Goal: Check status: Check status

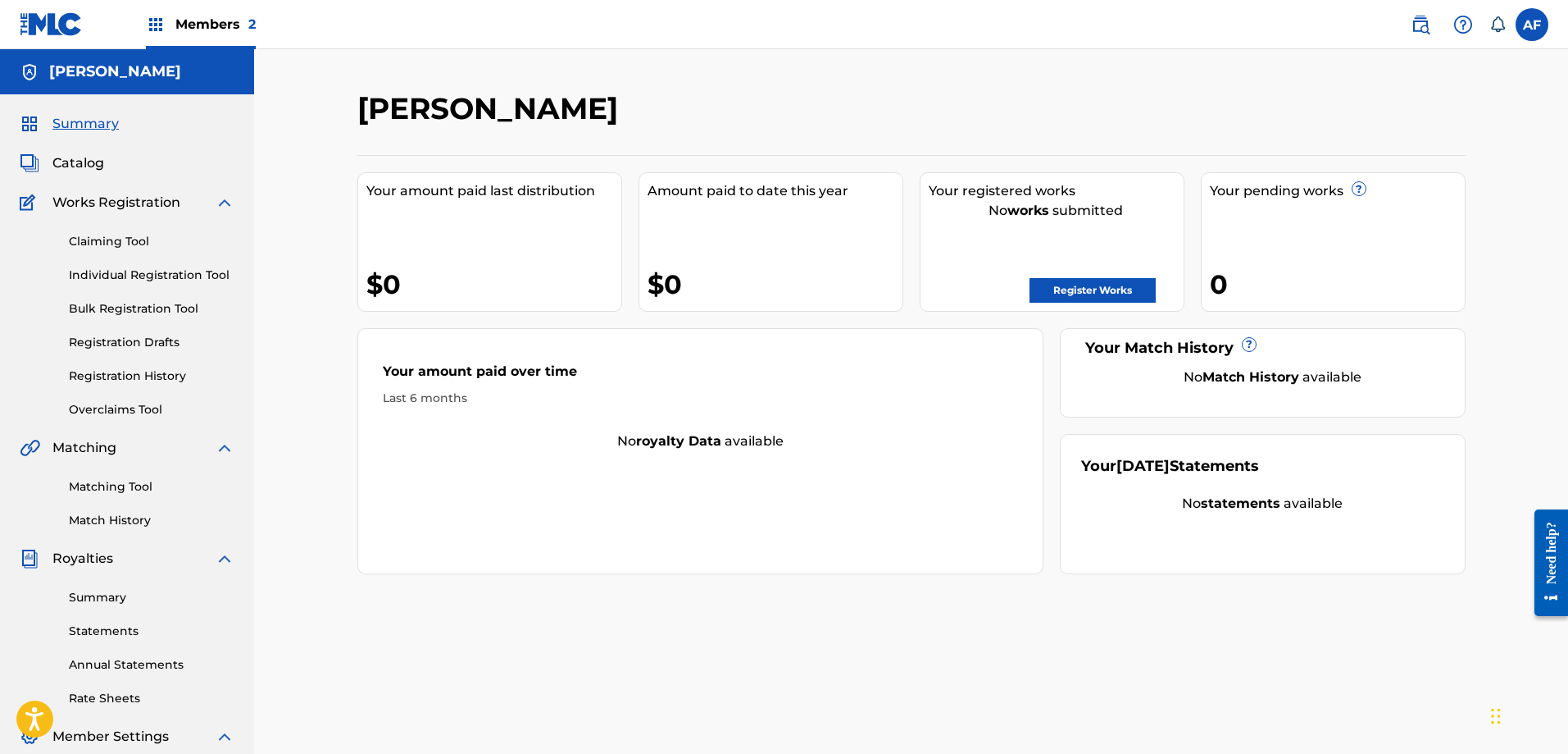
click at [194, 22] on span "Members 2" at bounding box center [216, 24] width 80 height 19
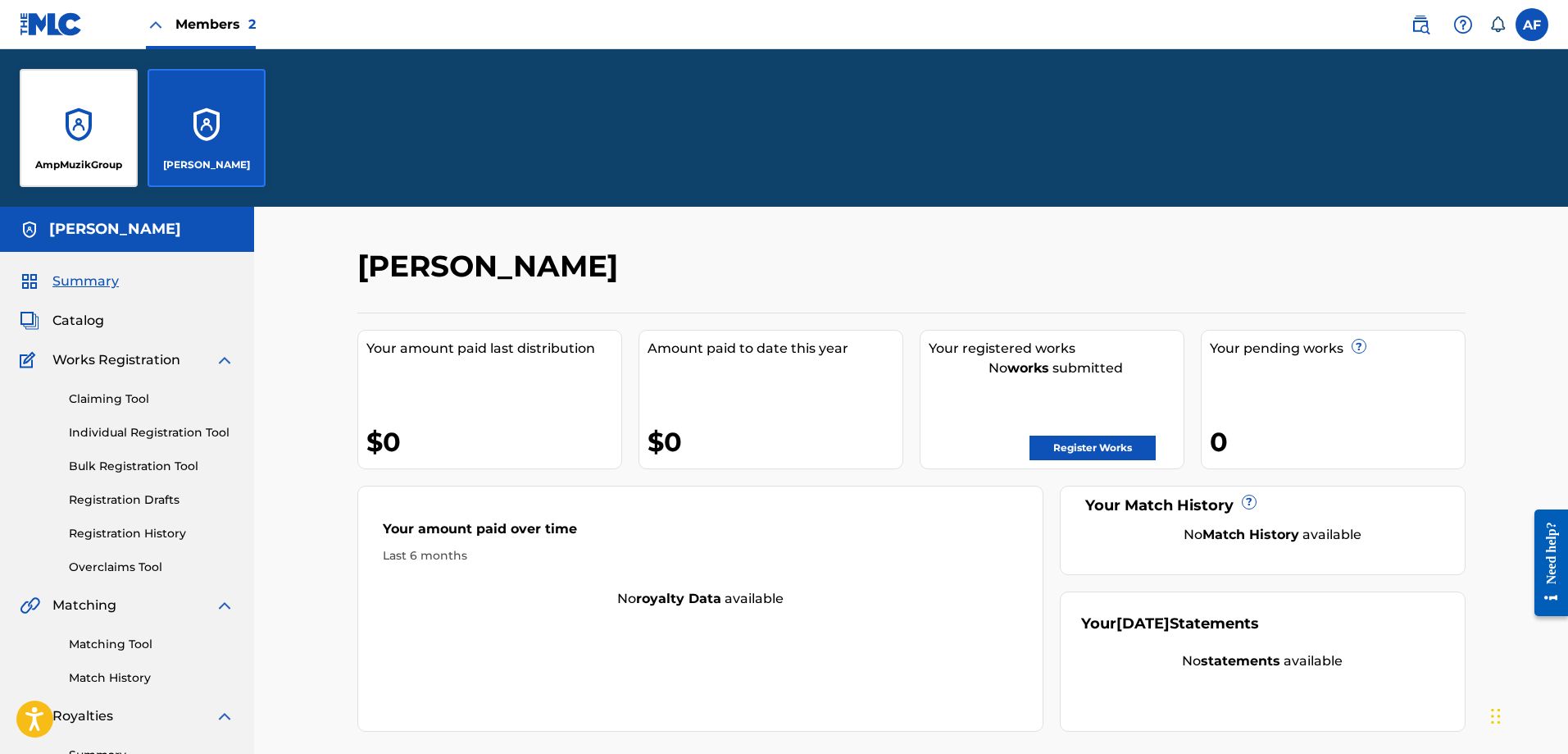
click at [102, 127] on div "AmpMuzikGroup" at bounding box center [79, 128] width 118 height 118
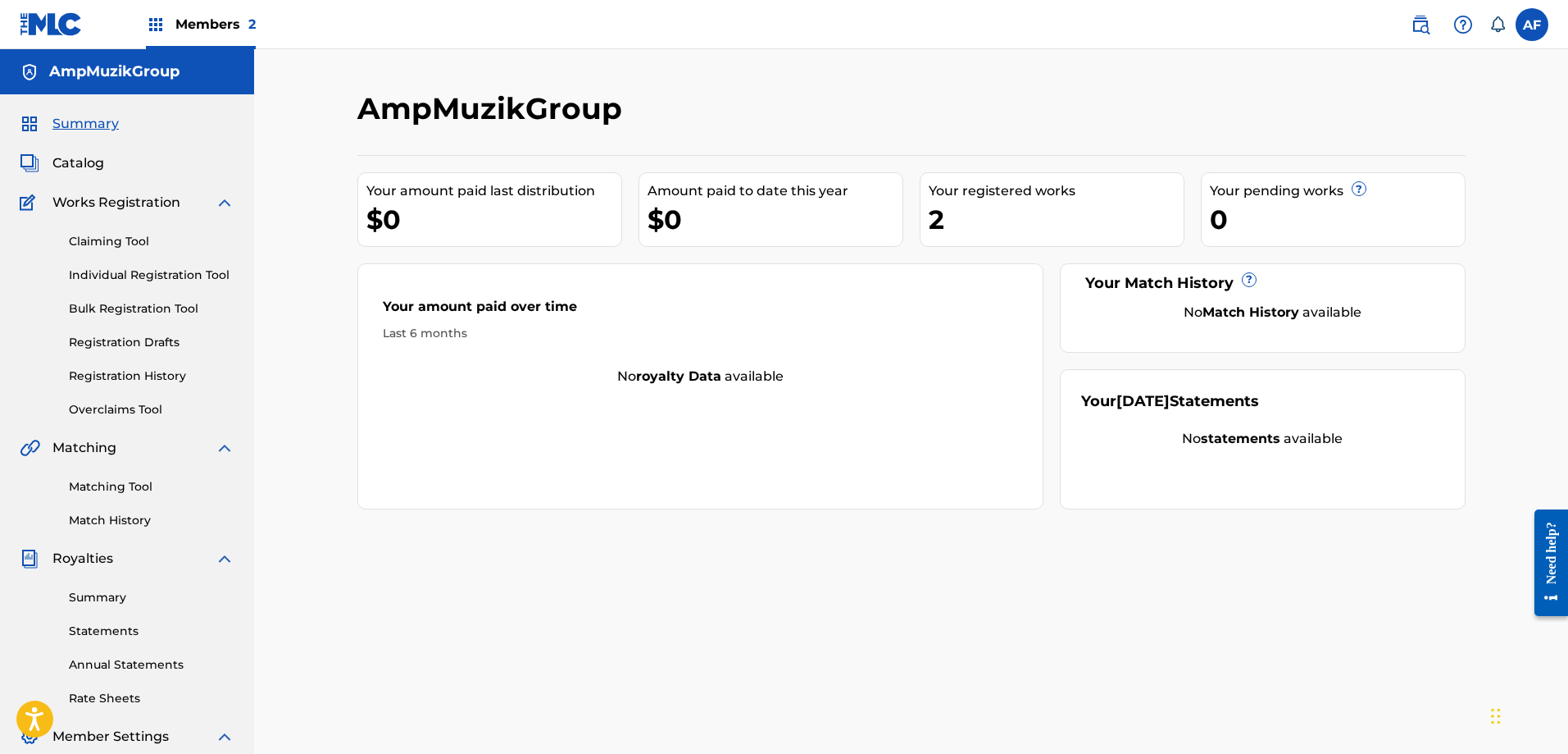
click at [137, 379] on link "Registration History" at bounding box center [152, 376] width 166 height 17
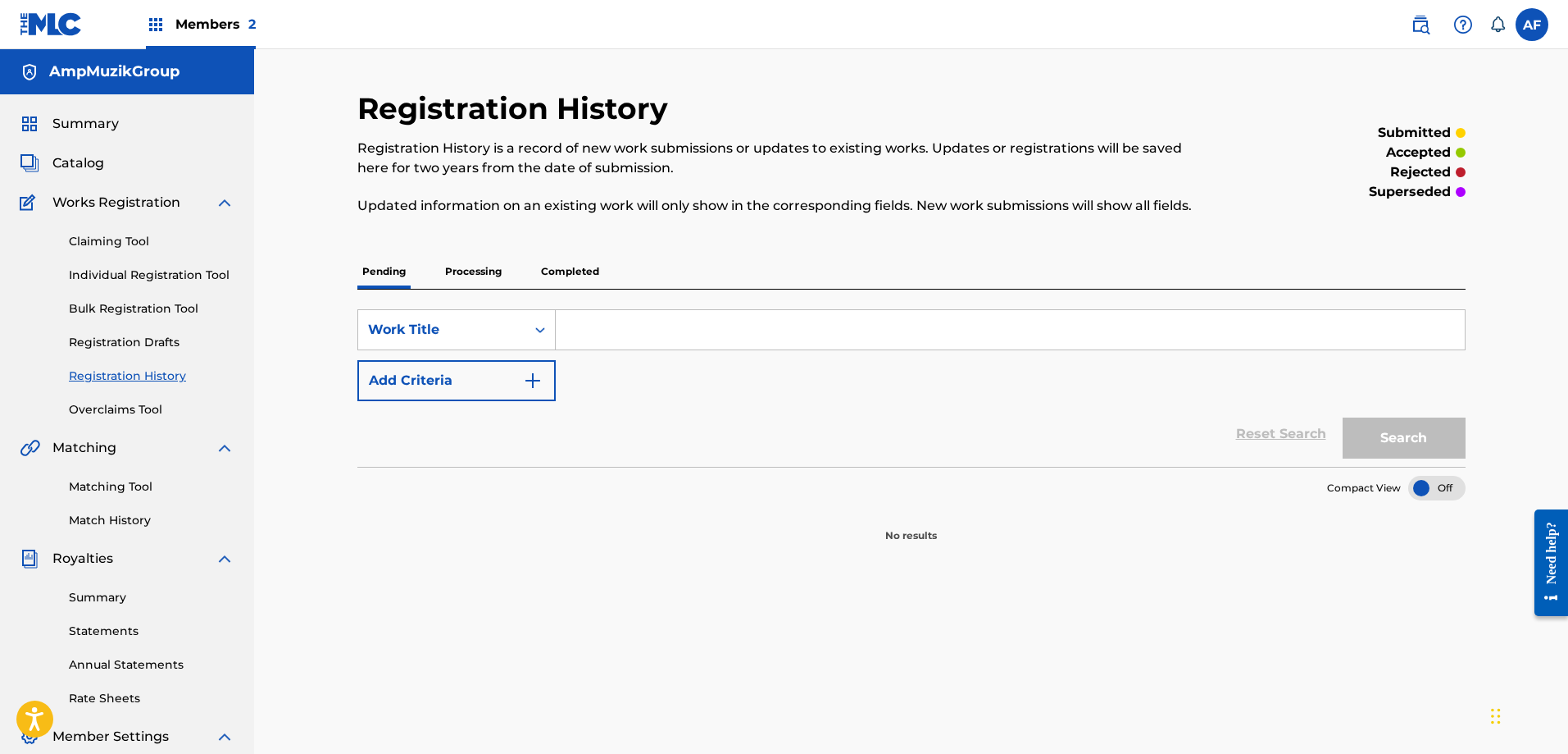
click at [475, 265] on p "Processing" at bounding box center [474, 271] width 67 height 34
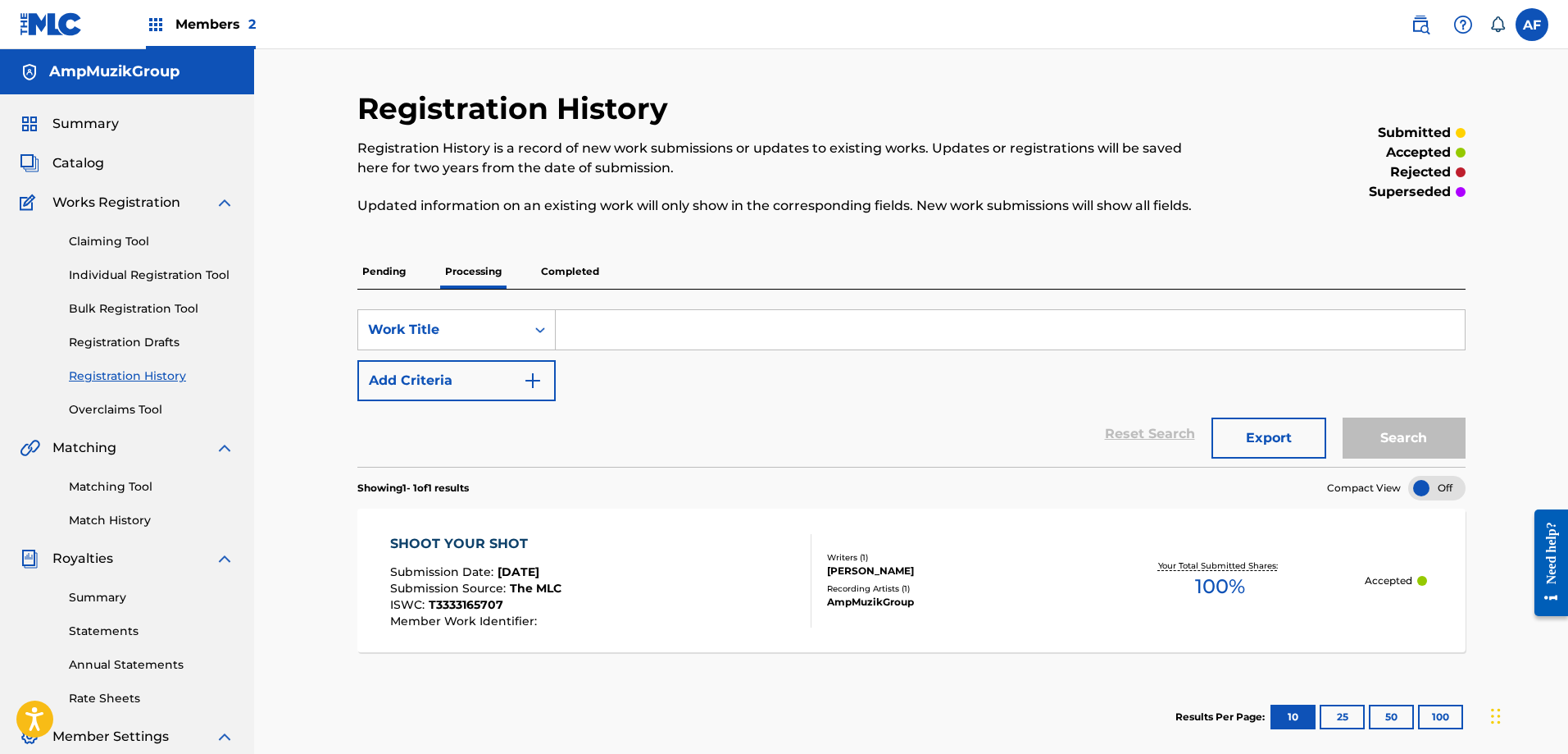
click at [190, 22] on span "Members 2" at bounding box center [216, 24] width 80 height 19
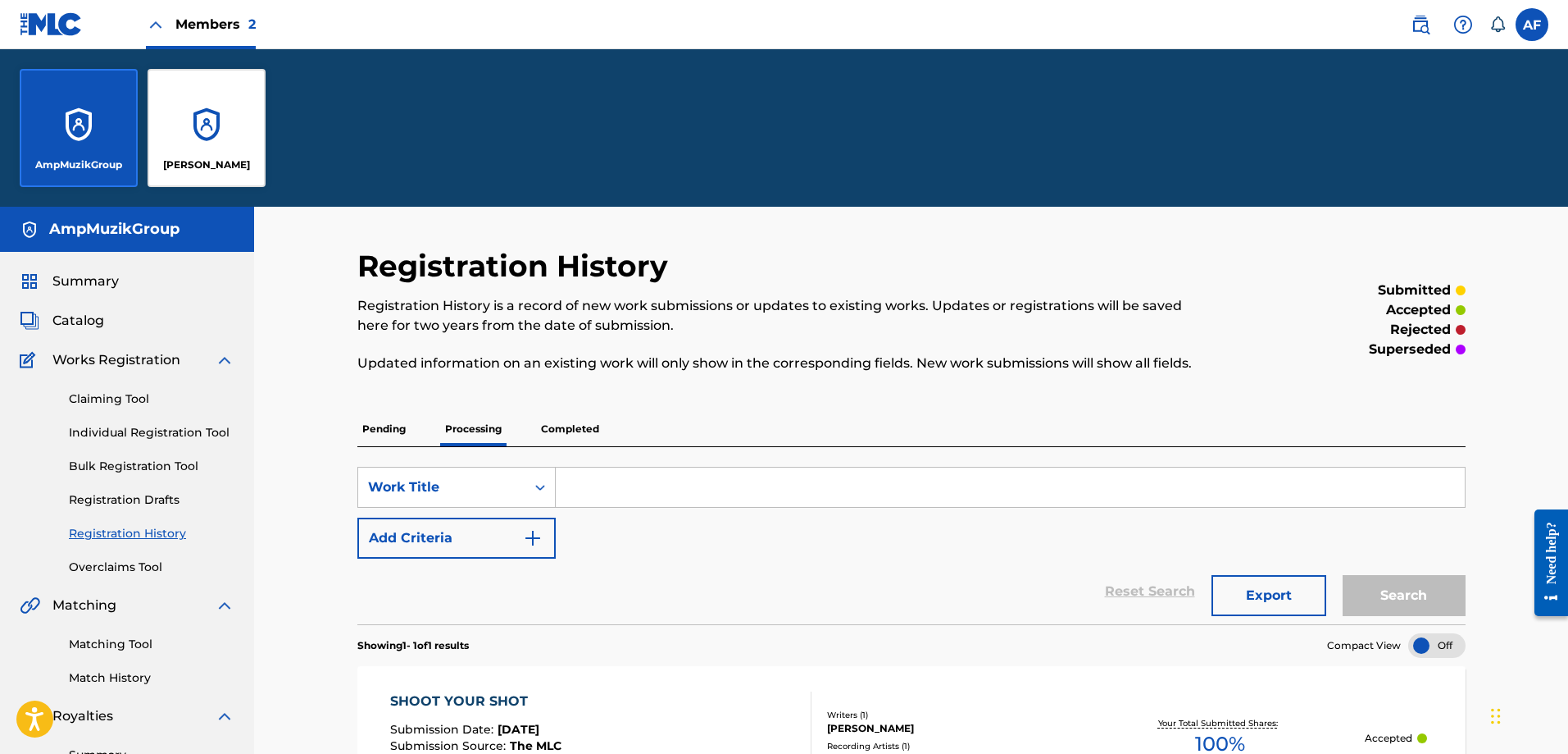
click at [190, 141] on div "[PERSON_NAME]" at bounding box center [207, 128] width 118 height 118
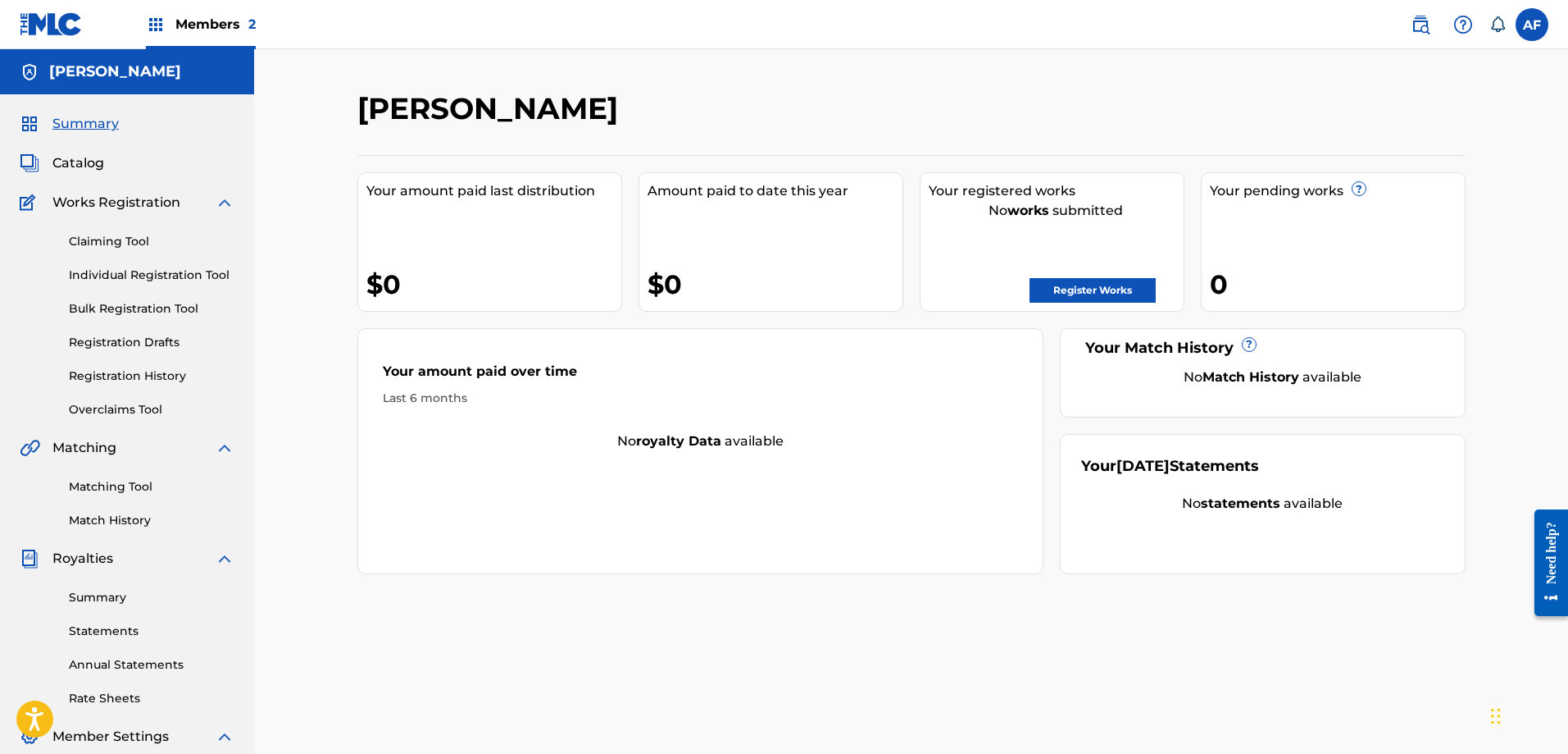
click at [202, 26] on span "Members 2" at bounding box center [216, 24] width 80 height 19
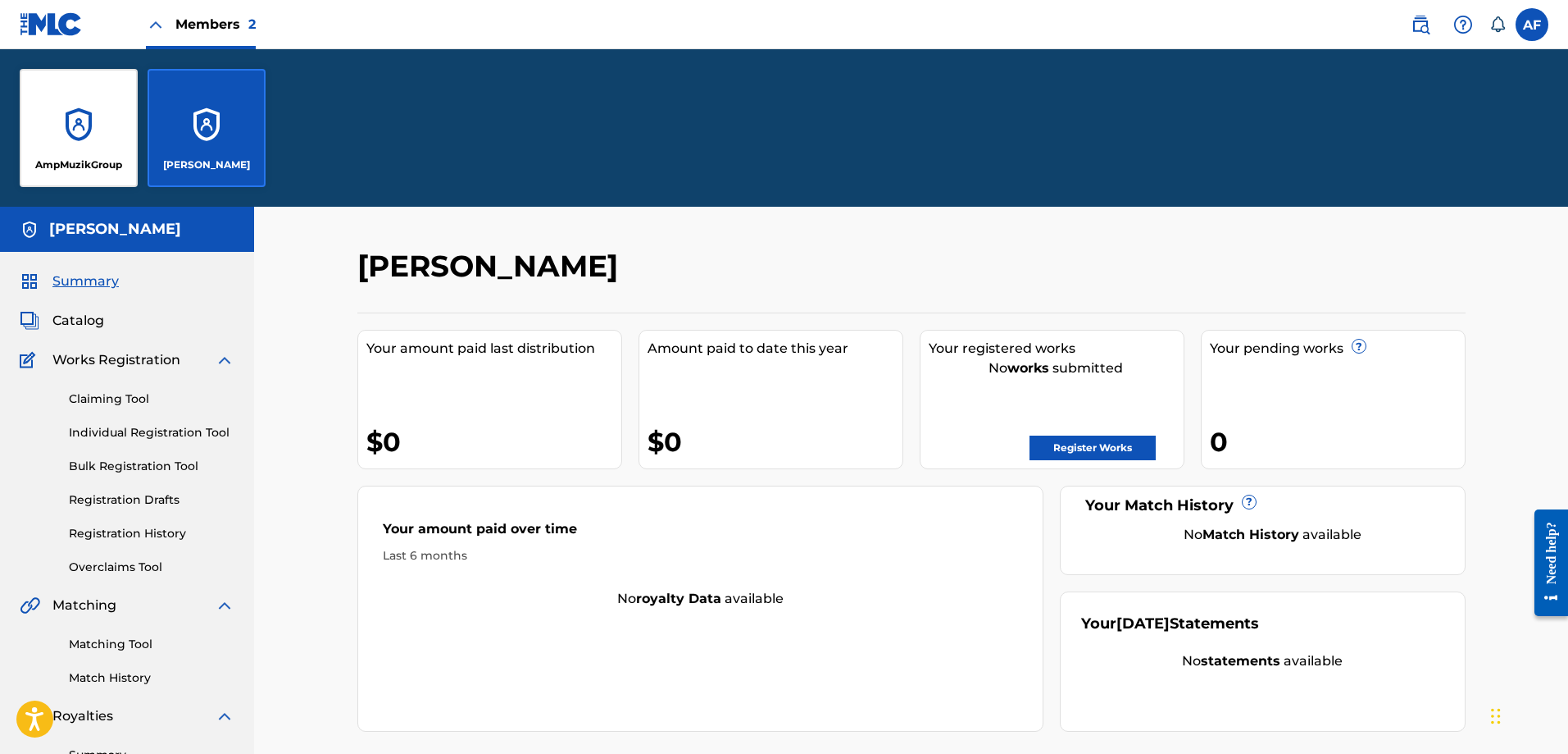
click at [69, 138] on div "AmpMuzikGroup" at bounding box center [79, 128] width 118 height 118
